Goal: Navigation & Orientation: Find specific page/section

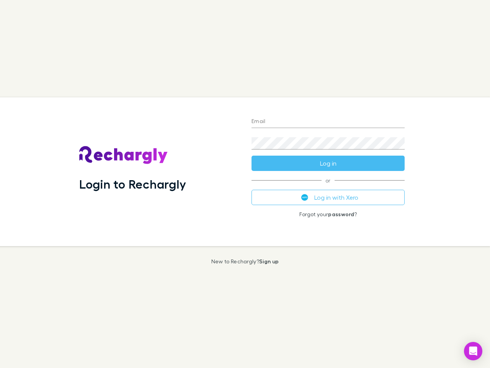
click at [245, 184] on div "Login to Rechargly" at bounding box center [159, 171] width 172 height 149
click at [328, 122] on input "Email" at bounding box center [328, 122] width 153 height 12
click at [328, 163] on button "Log in" at bounding box center [328, 162] width 153 height 15
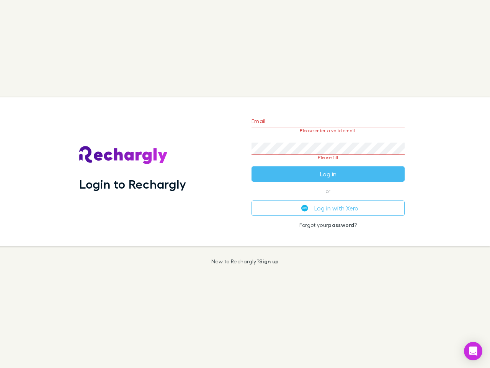
click at [328, 197] on div "Email Please enter a valid email. Password Please fill Log in or Log in with Xe…" at bounding box center [327, 171] width 165 height 149
click at [473, 351] on icon "Open Intercom Messenger" at bounding box center [473, 350] width 8 height 9
